Goal: Information Seeking & Learning: Learn about a topic

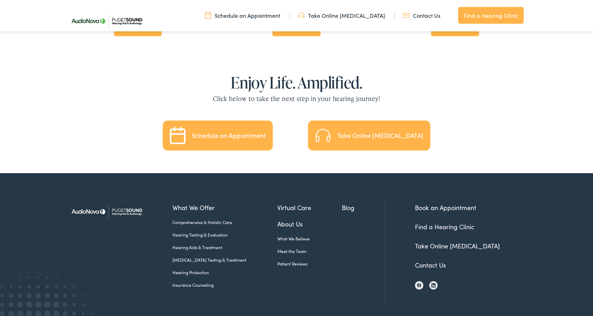
scroll to position [1543, 0]
click at [329, 120] on link "Take Online [MEDICAL_DATA]" at bounding box center [369, 135] width 122 height 30
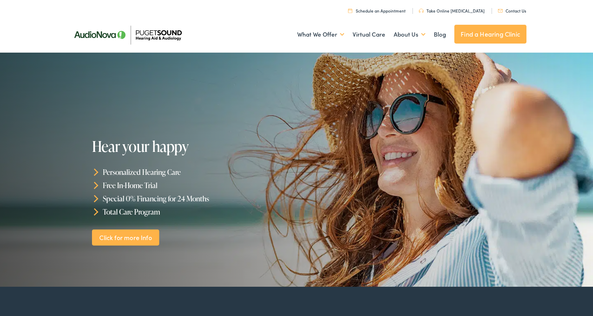
scroll to position [0, 0]
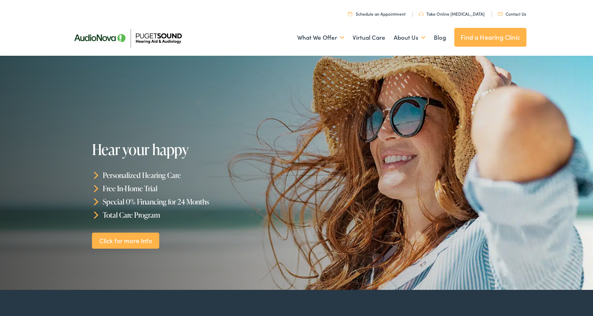
click at [132, 243] on link "Click for more Info" at bounding box center [126, 240] width 68 height 16
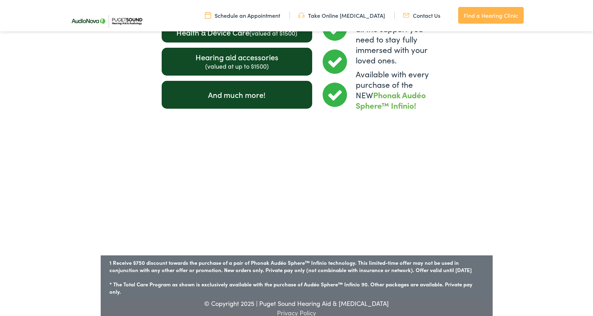
scroll to position [1035, 0]
